Goal: Transaction & Acquisition: Purchase product/service

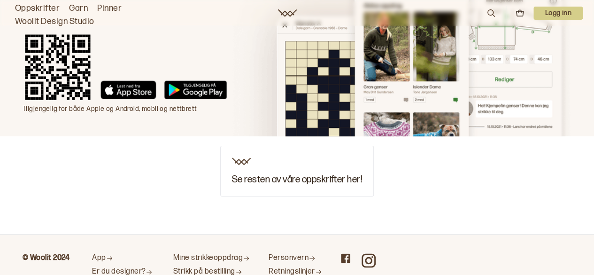
scroll to position [4148, 0]
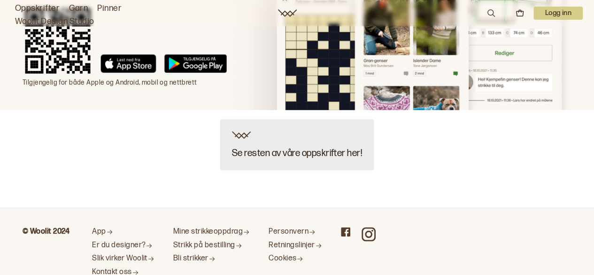
click at [318, 148] on h3 "Se resten av våre oppskrifter her!" at bounding box center [297, 153] width 130 height 10
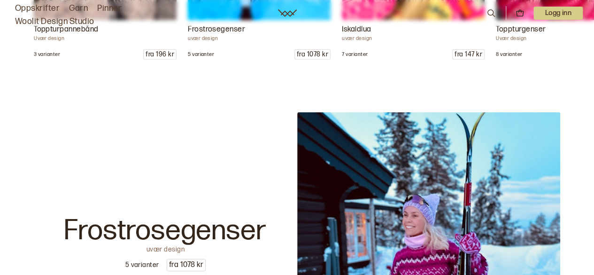
scroll to position [1362, 0]
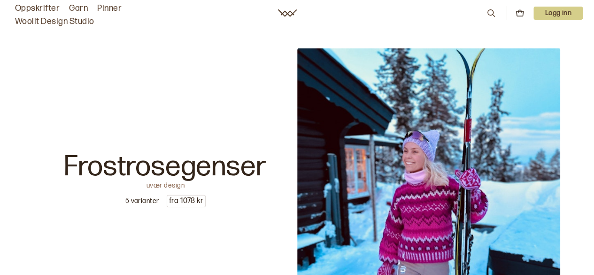
click at [183, 197] on p "fra 1078 kr" at bounding box center [186, 200] width 38 height 11
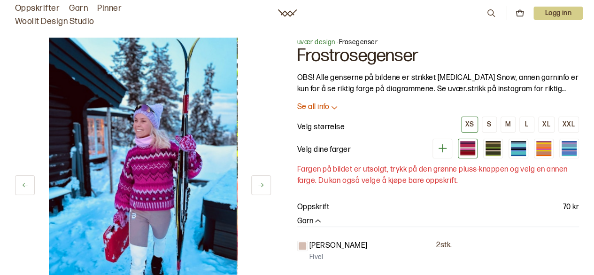
click at [465, 147] on div at bounding box center [467, 147] width 15 height 1
click at [491, 142] on div at bounding box center [493, 142] width 15 height 1
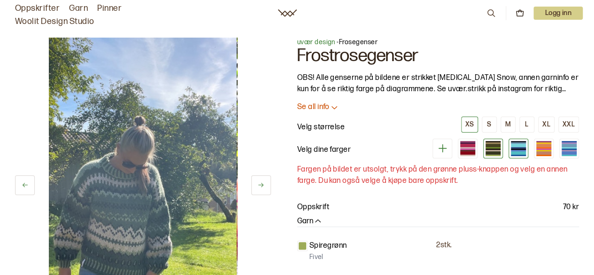
click at [521, 148] on div at bounding box center [518, 148] width 15 height 1
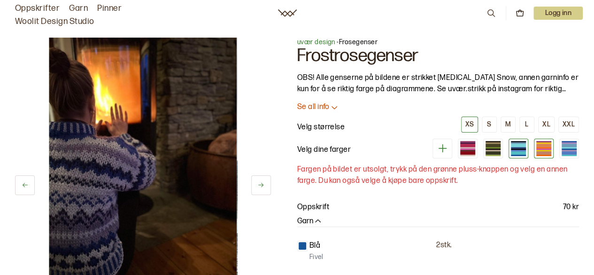
click at [542, 150] on div at bounding box center [543, 150] width 15 height 1
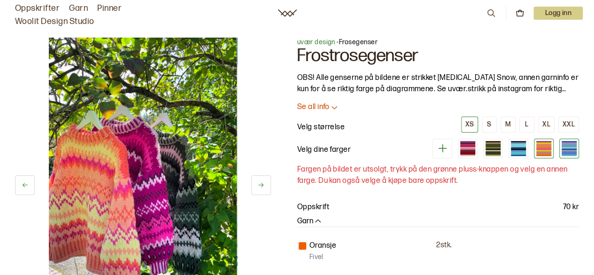
click at [571, 152] on div at bounding box center [569, 152] width 15 height 3
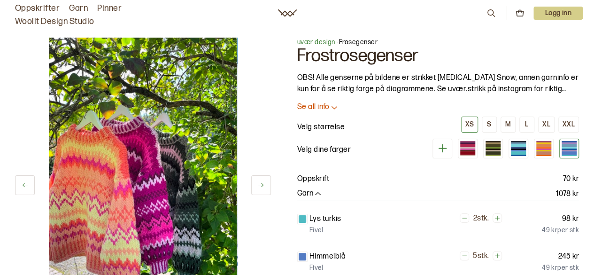
scroll to position [282, 0]
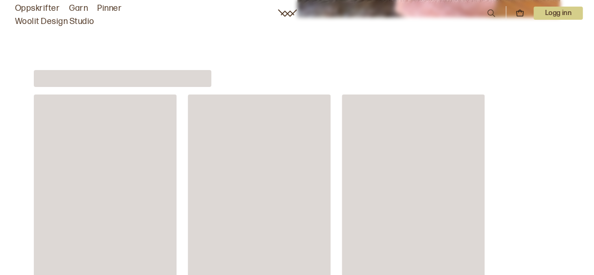
scroll to position [3059, 0]
